Goal: Find specific page/section: Find specific page/section

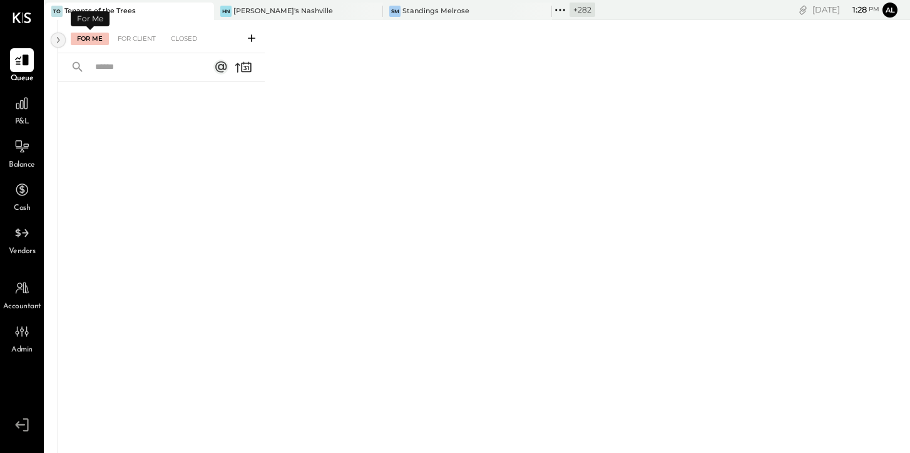
click at [59, 35] on icon at bounding box center [58, 40] width 14 height 23
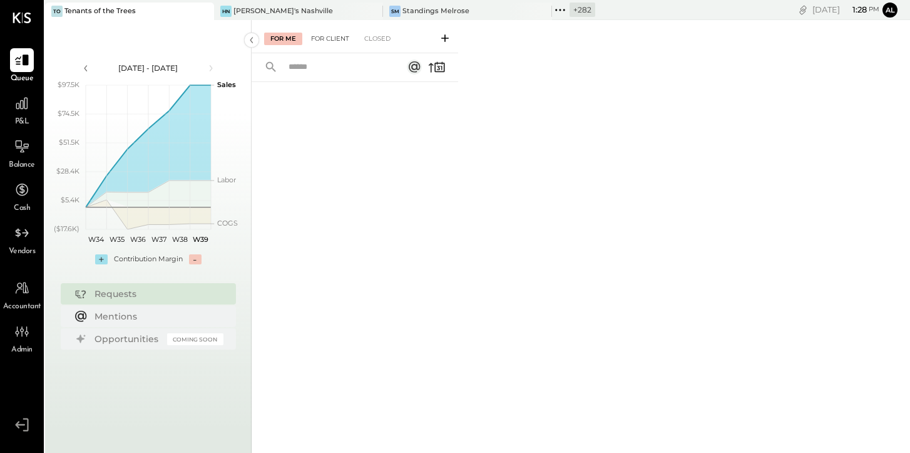
click at [334, 35] on div "For Client" at bounding box center [330, 39] width 51 height 13
click at [258, 16] on div "[PERSON_NAME]'s Nashville" at bounding box center [289, 11] width 150 height 11
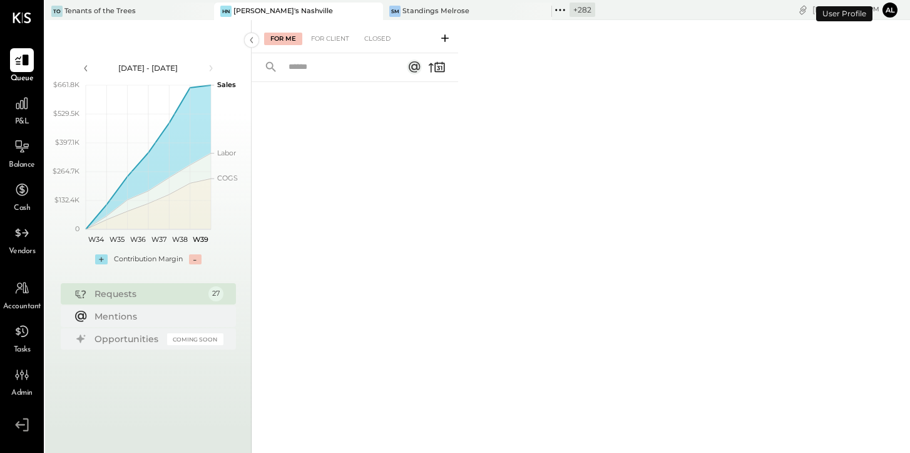
click at [327, 29] on div "For Me For Client Closed" at bounding box center [355, 36] width 207 height 33
click at [327, 35] on div "For Client" at bounding box center [330, 39] width 51 height 13
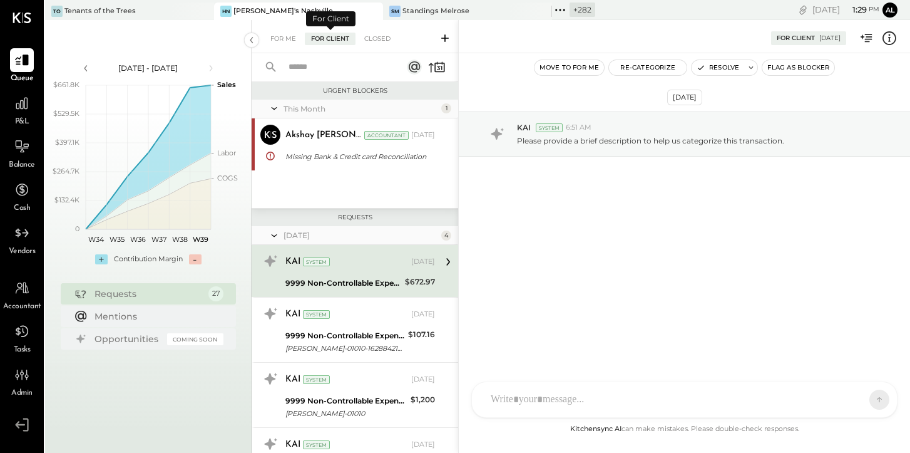
scroll to position [4, 0]
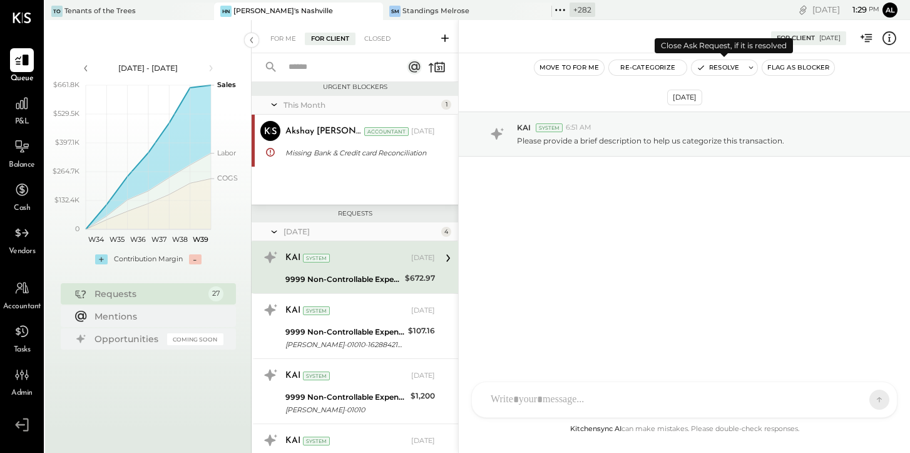
click at [672, 65] on icon at bounding box center [751, 67] width 9 height 9
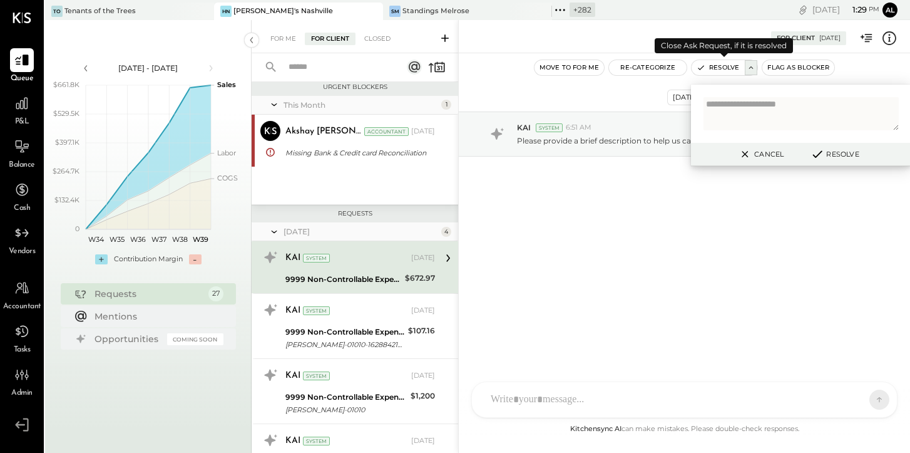
click at [672, 65] on icon at bounding box center [751, 67] width 9 height 9
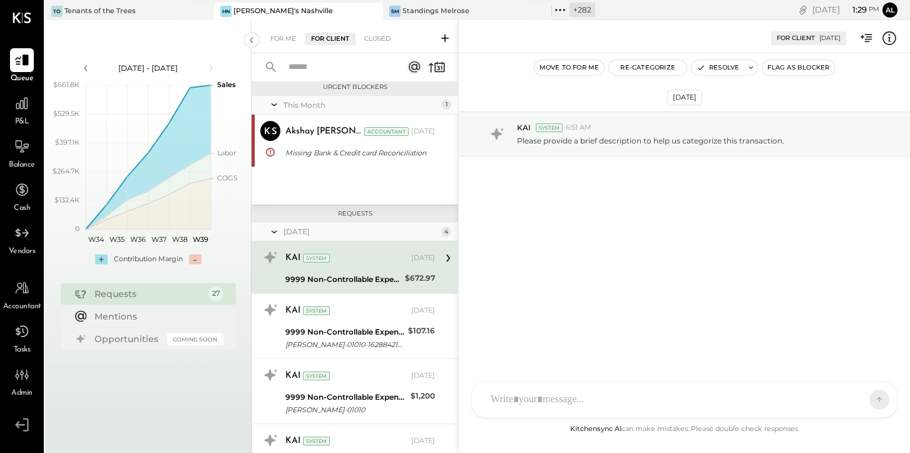
click at [672, 408] on div "AK [PERSON_NAME] [PERSON_NAME] [PERSON_NAME] MG [PERSON_NAME] HN [PERSON_NAME] …" at bounding box center [685, 399] width 426 height 36
click at [672, 401] on icon at bounding box center [850, 399] width 10 height 10
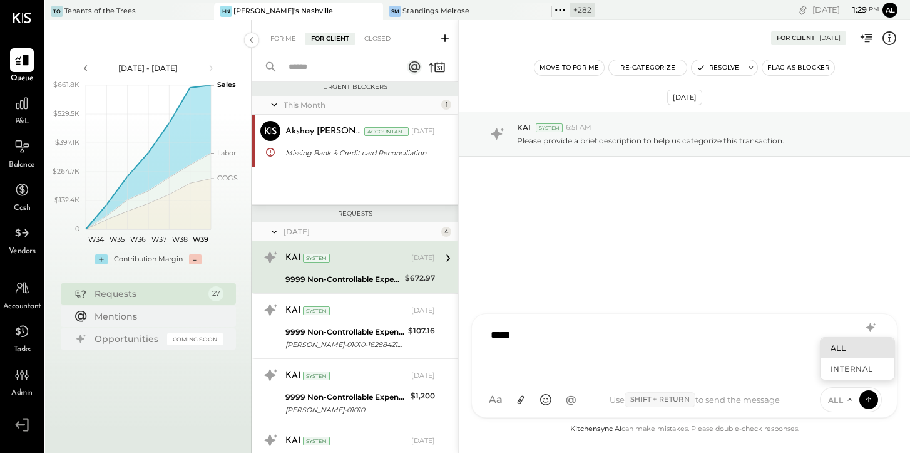
click at [520, 339] on div "*****" at bounding box center [685, 346] width 400 height 50
